Goal: Task Accomplishment & Management: Manage account settings

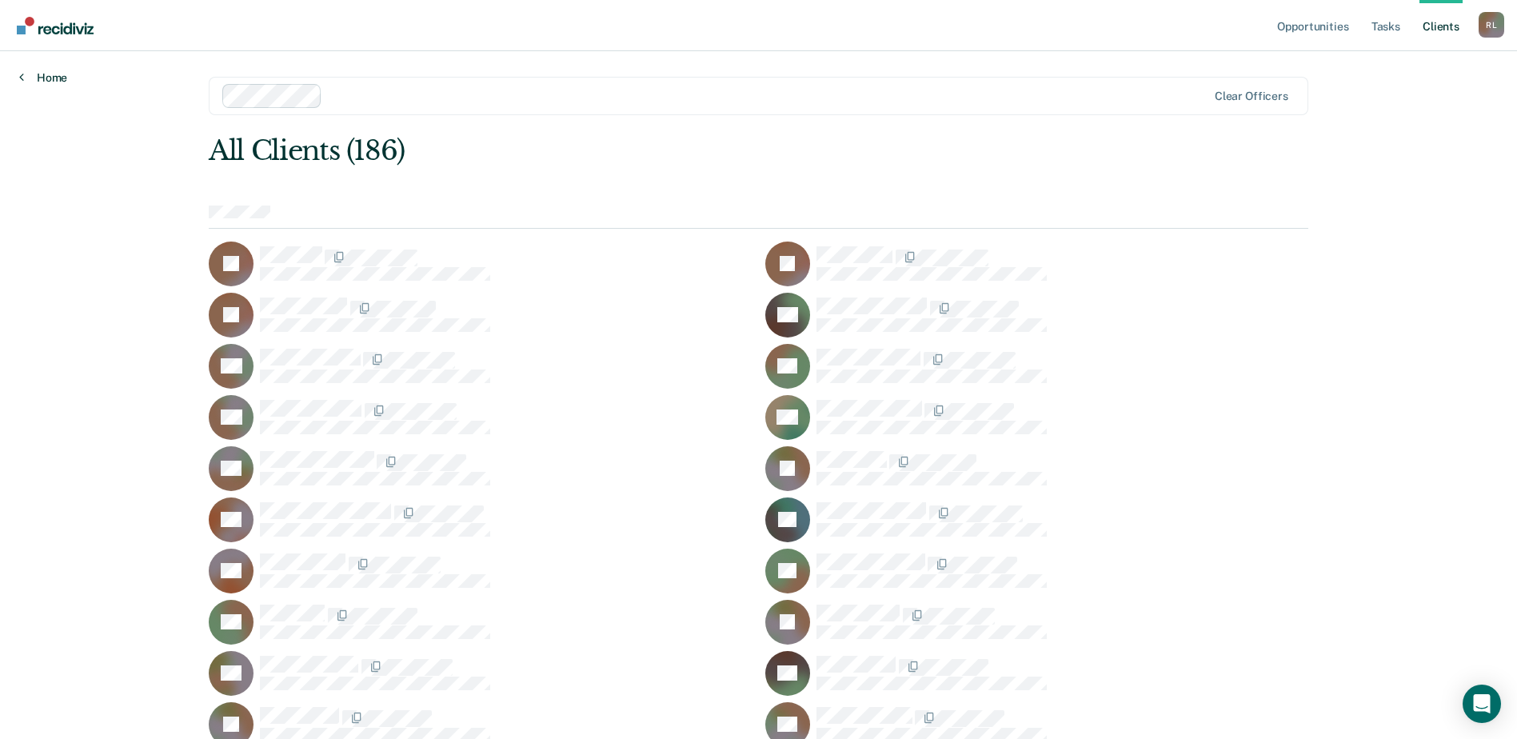
click at [44, 76] on link "Home" at bounding box center [43, 77] width 48 height 14
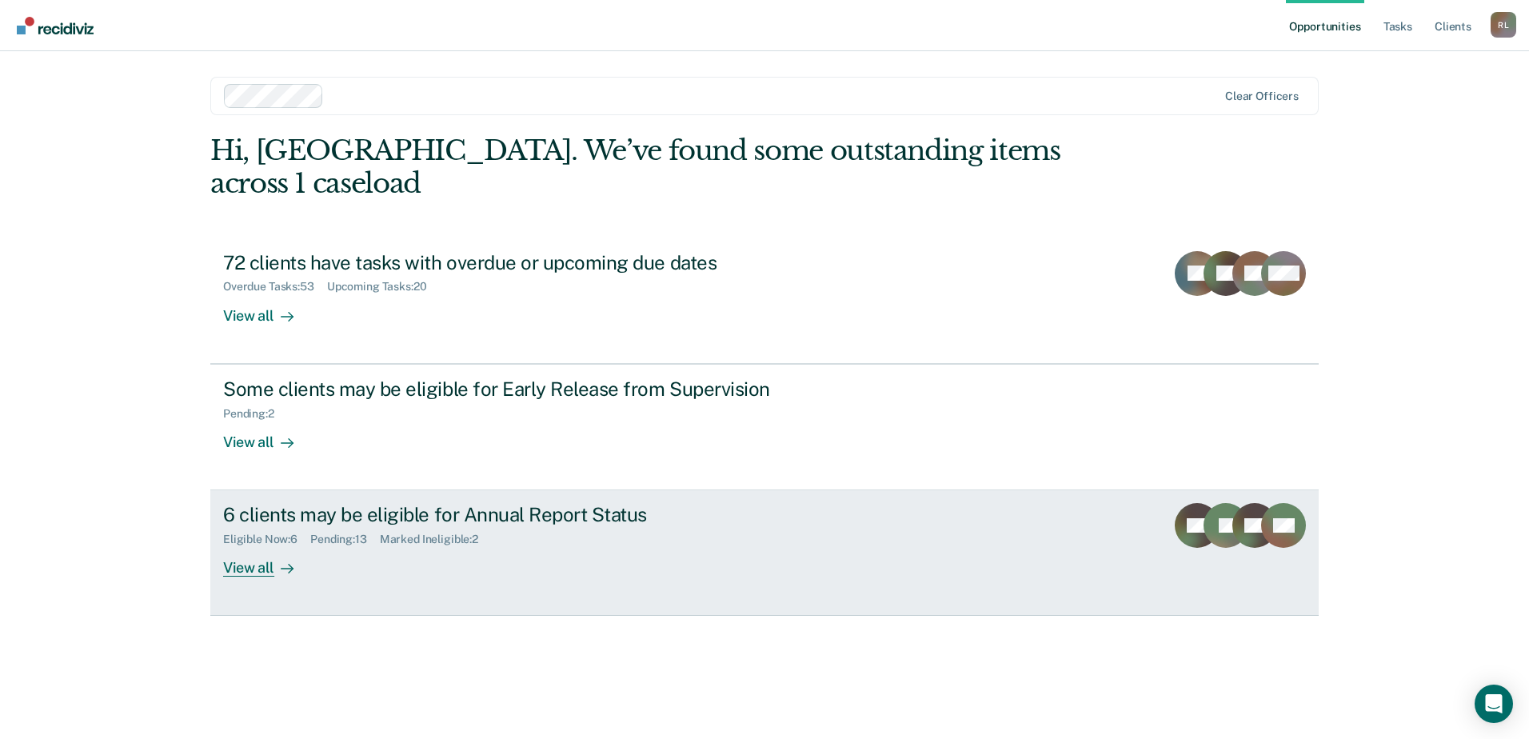
click at [354, 503] on div "6 clients may be eligible for Annual Report Status" at bounding box center [503, 514] width 561 height 23
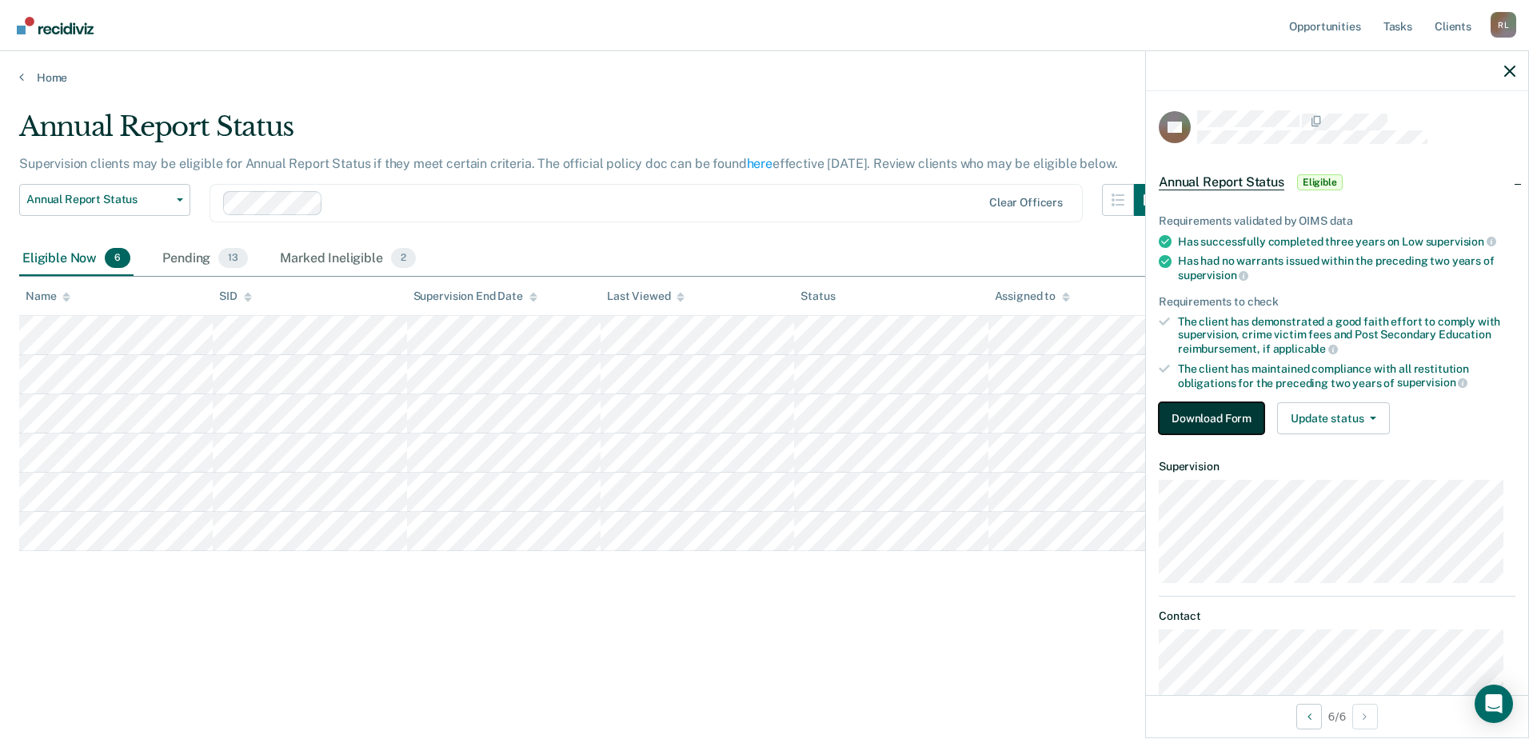
click at [1237, 422] on button "Download Form" at bounding box center [1212, 418] width 106 height 32
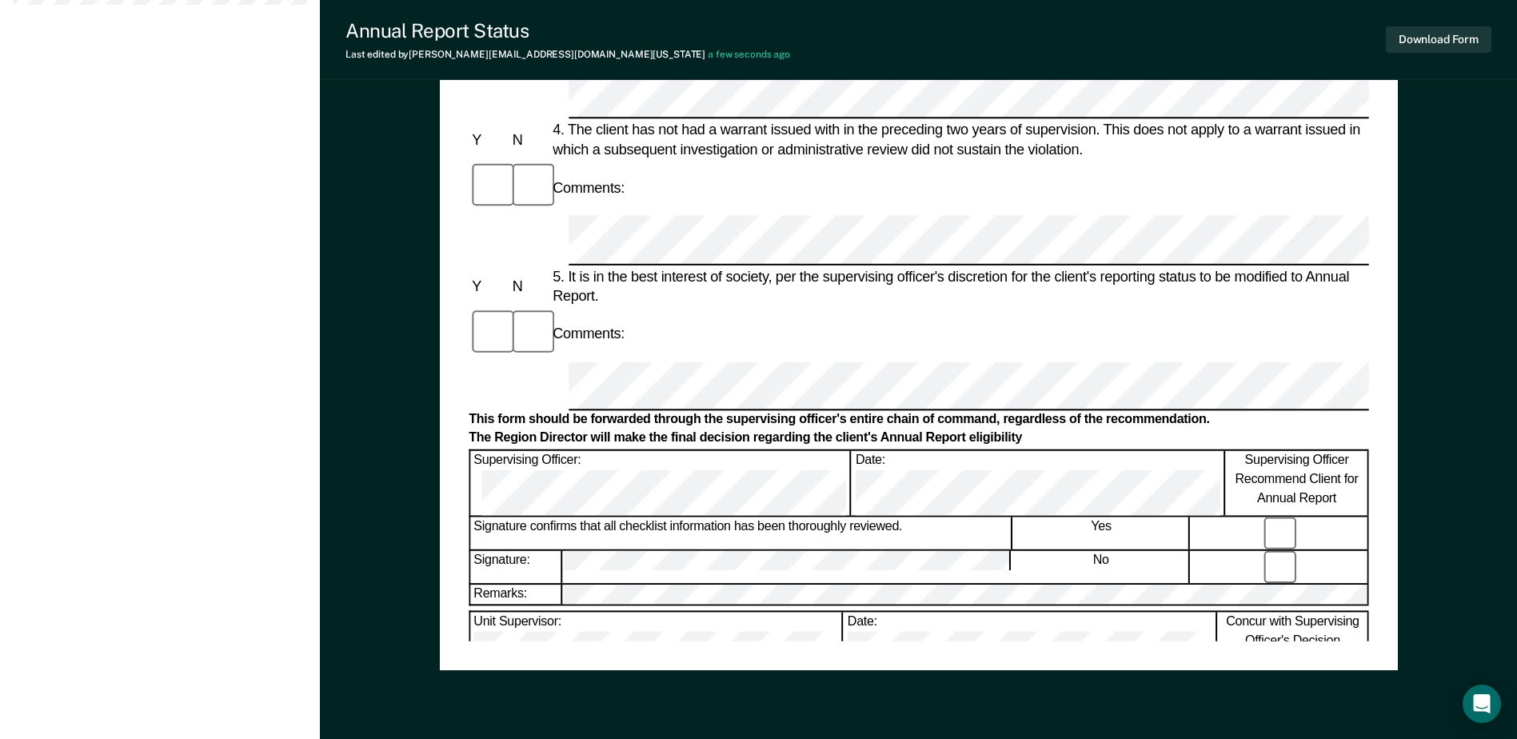
scroll to position [720, 0]
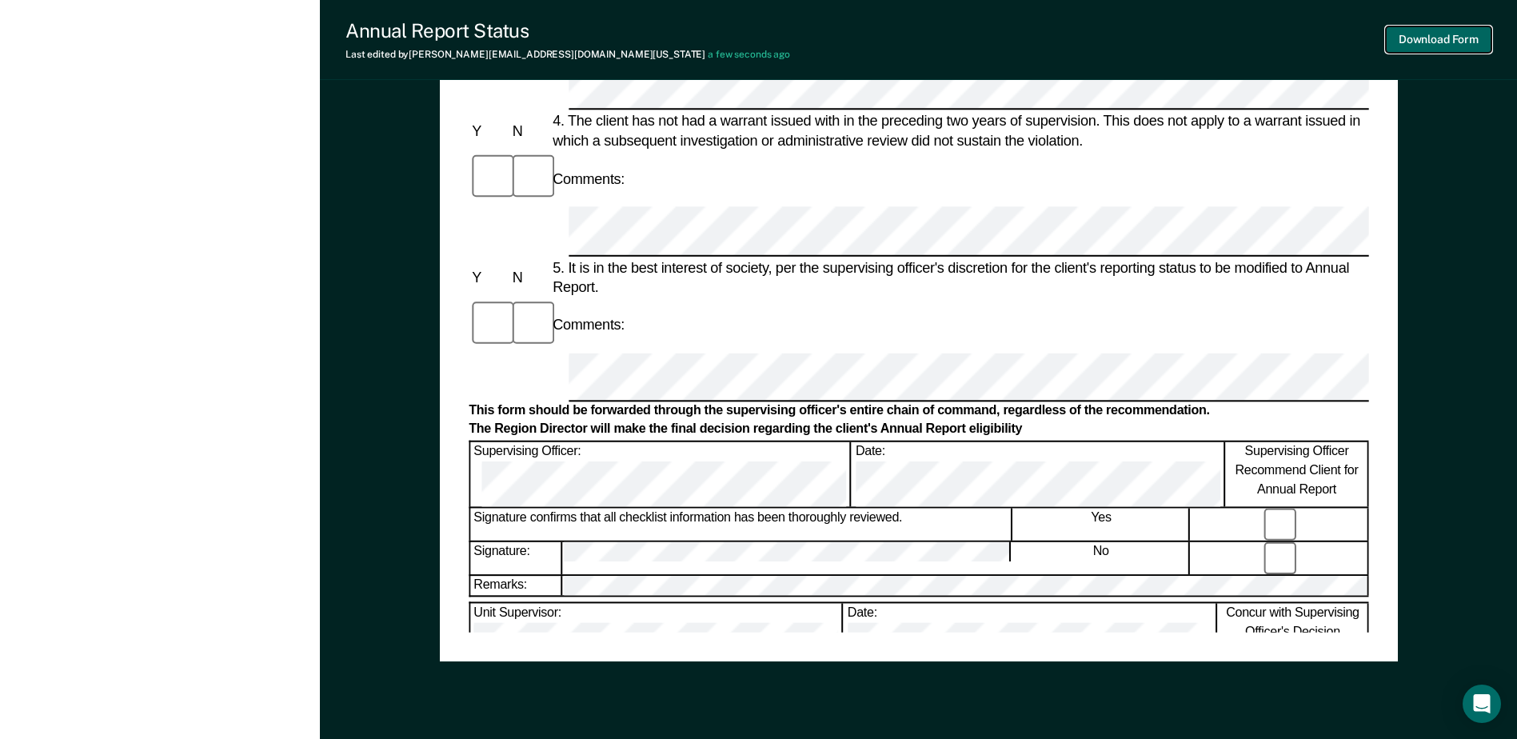
click at [1416, 34] on button "Download Form" at bounding box center [1439, 39] width 106 height 26
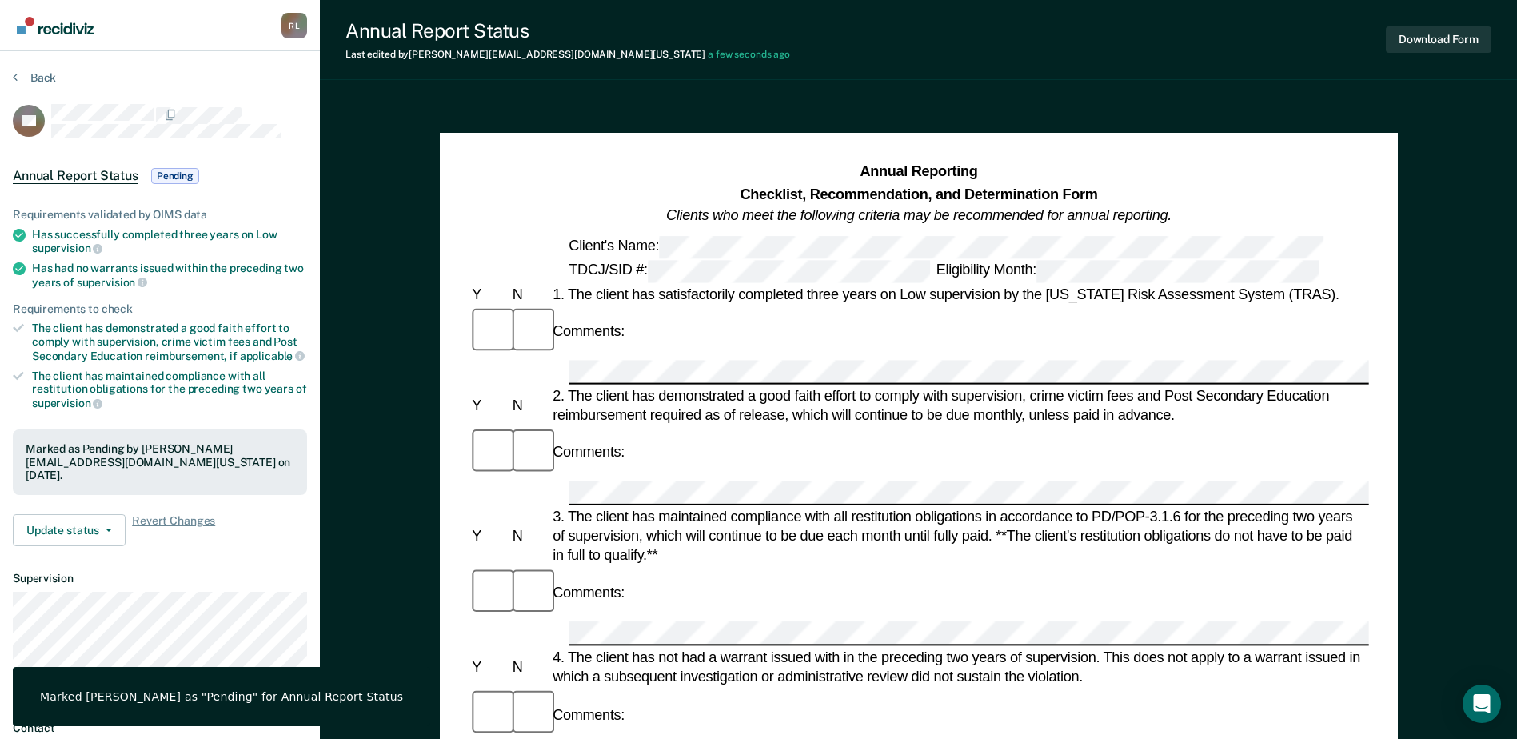
scroll to position [240, 0]
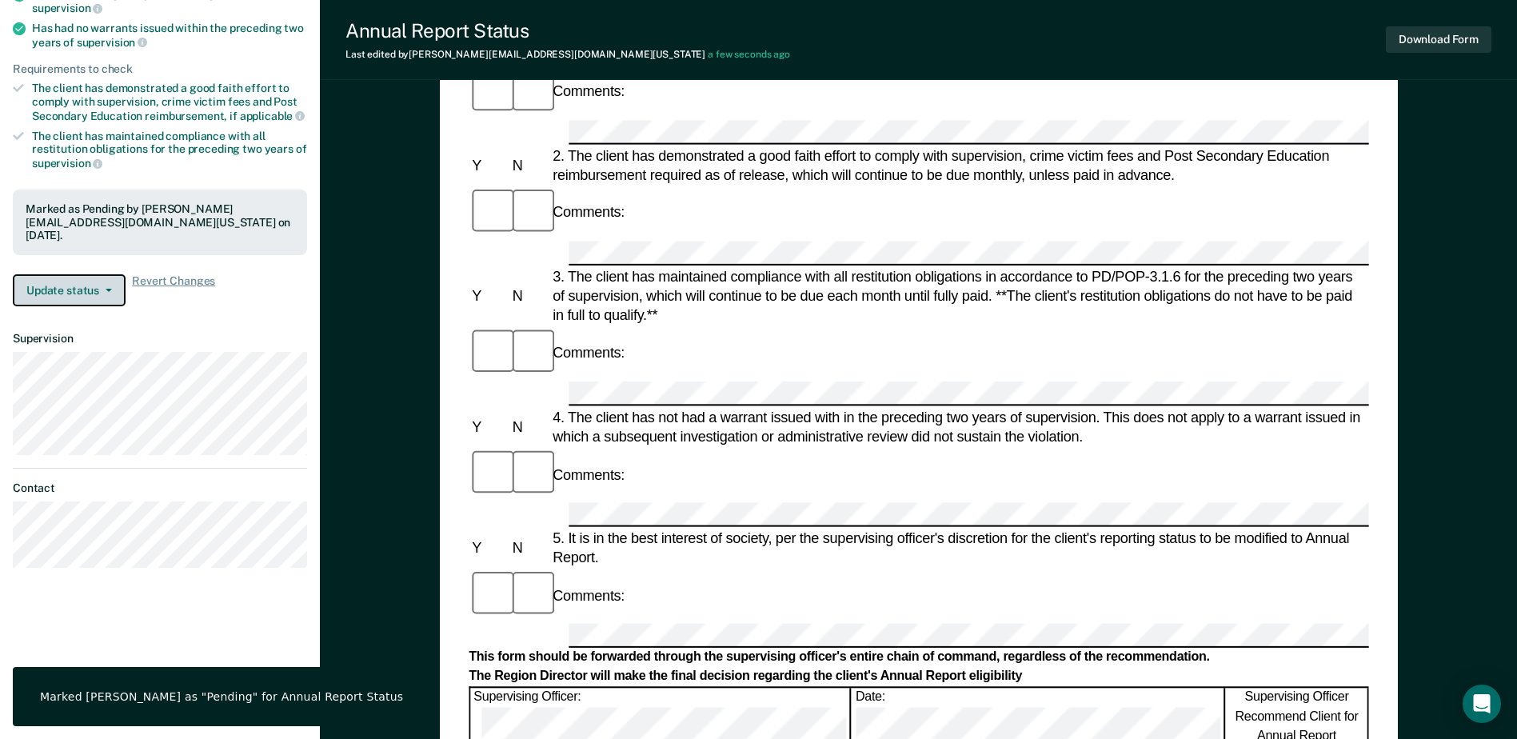
click at [70, 274] on button "Update status" at bounding box center [69, 290] width 113 height 32
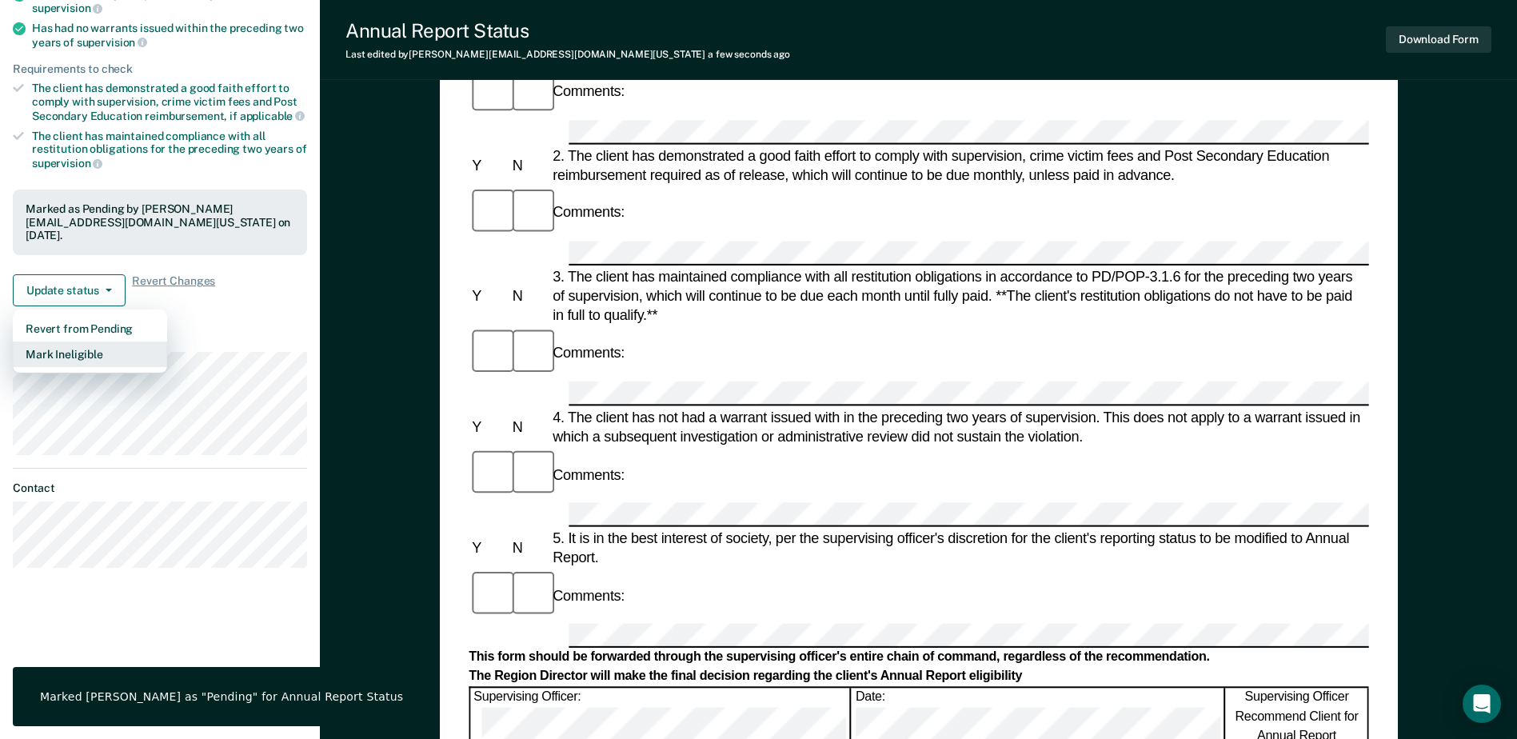
click at [76, 341] on button "Mark Ineligible" at bounding box center [90, 354] width 154 height 26
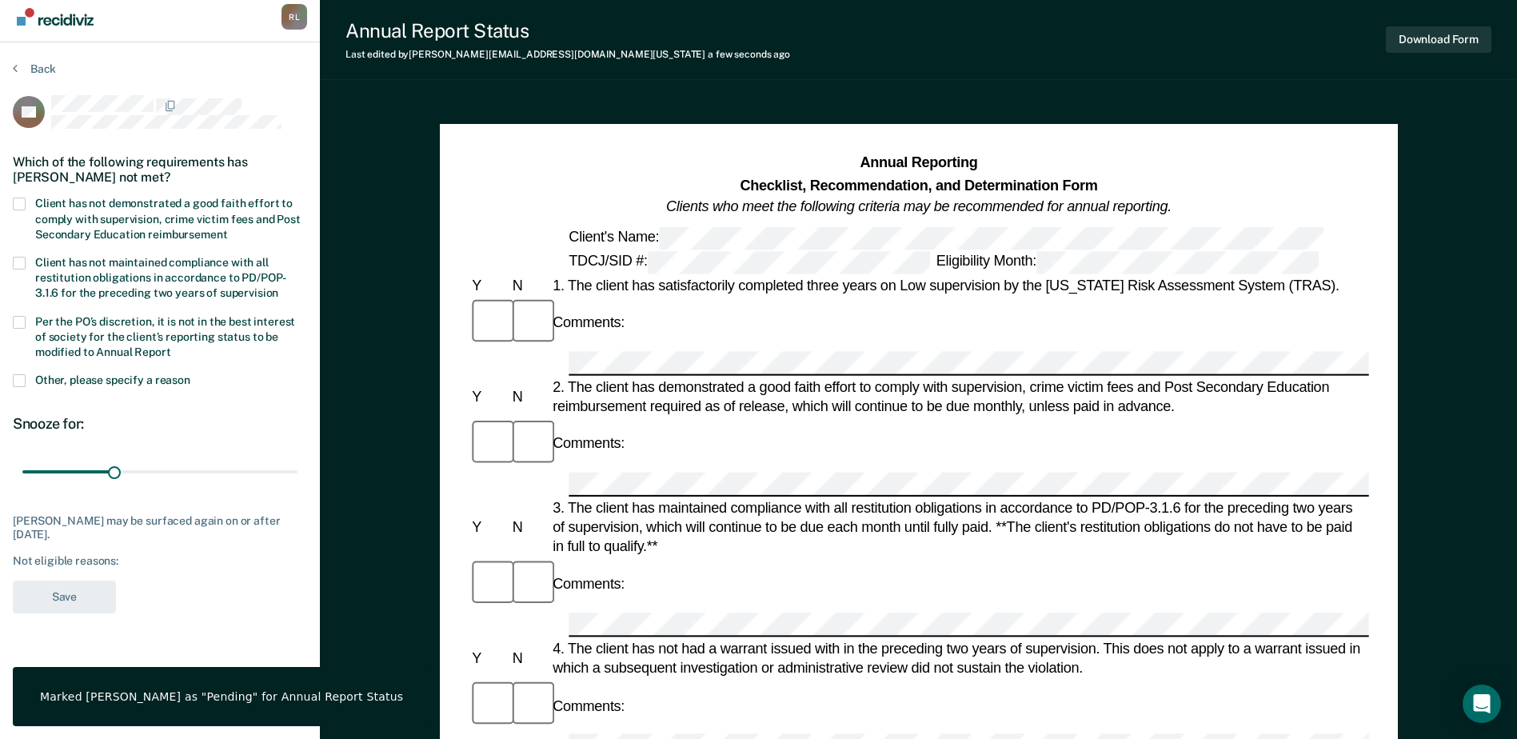
scroll to position [0, 0]
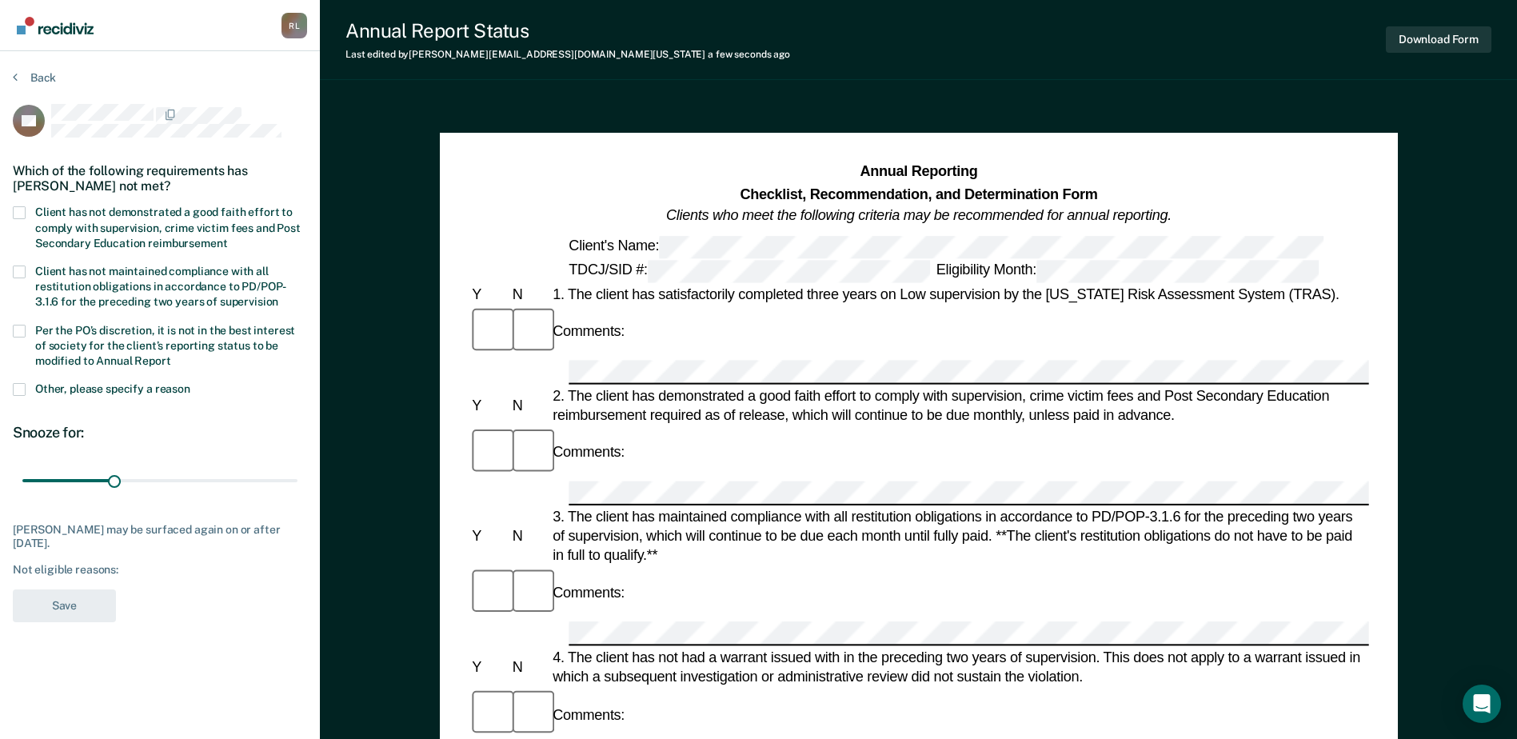
click at [24, 211] on span at bounding box center [19, 212] width 13 height 13
click at [227, 237] on input "Client has not demonstrated a good faith effort to comply with supervision, cri…" at bounding box center [227, 237] width 0 height 0
click at [64, 597] on button "Save" at bounding box center [64, 605] width 103 height 33
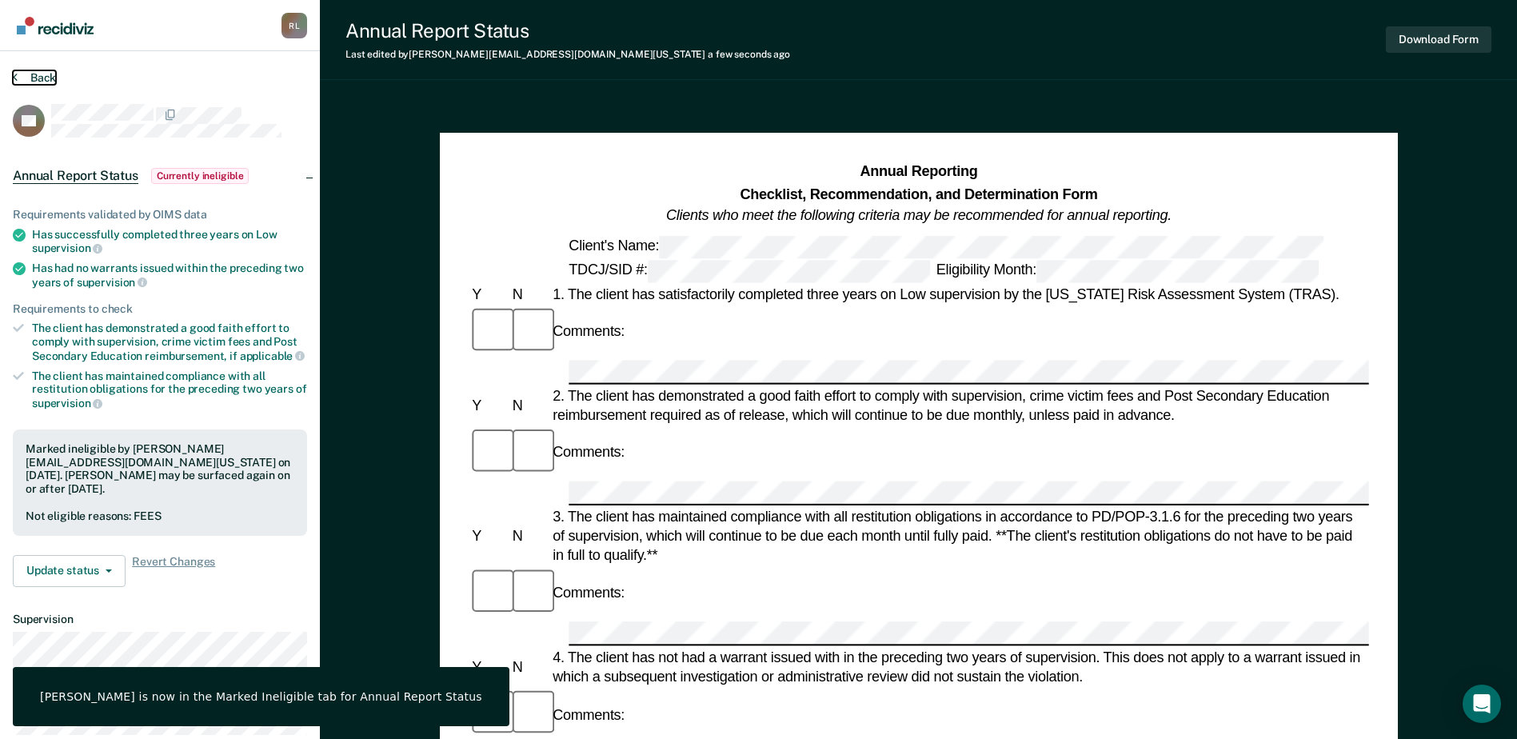
click at [38, 78] on button "Back" at bounding box center [34, 77] width 43 height 14
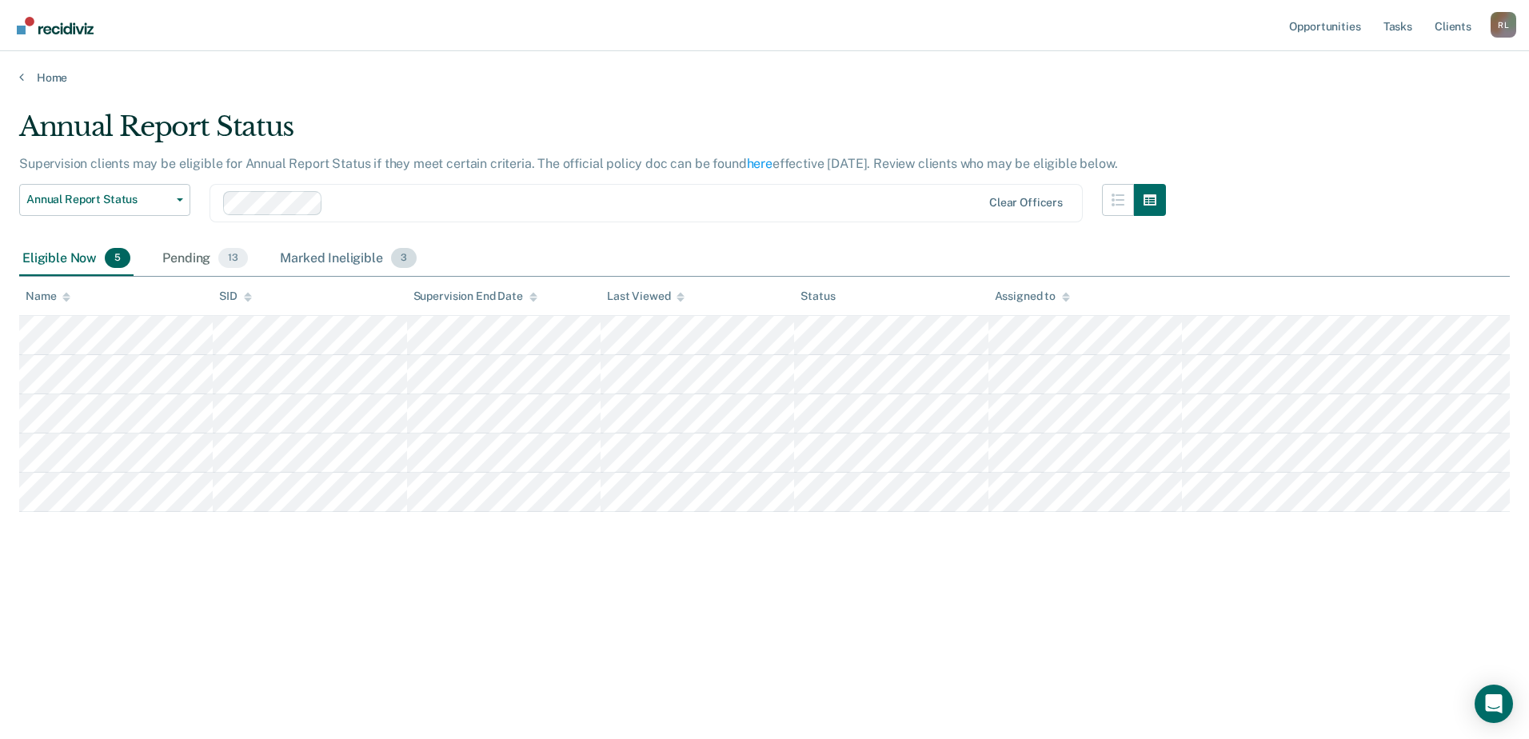
click at [320, 265] on div "Marked Ineligible 3" at bounding box center [348, 258] width 143 height 35
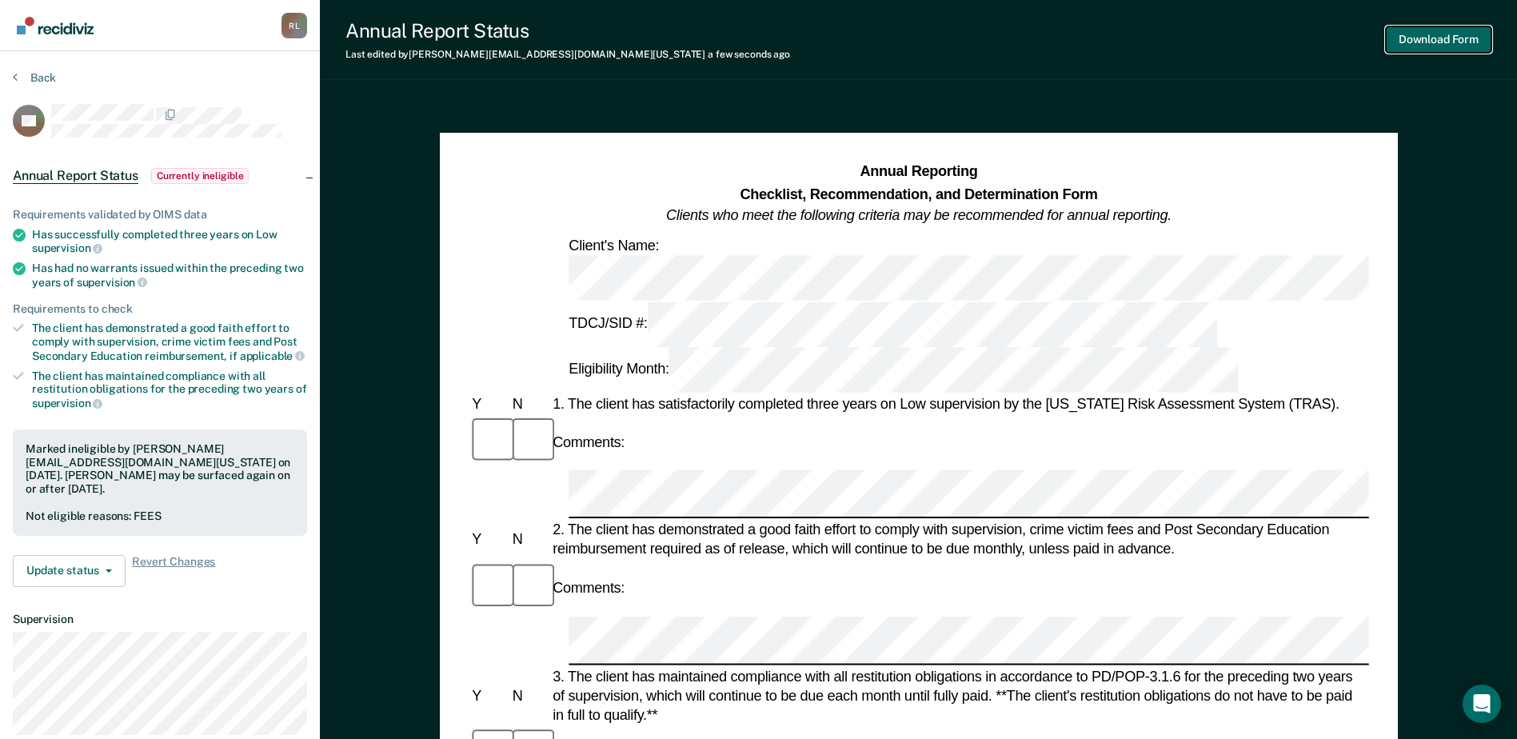
click at [1451, 45] on button "Download Form" at bounding box center [1439, 39] width 106 height 26
